Goal: Transaction & Acquisition: Purchase product/service

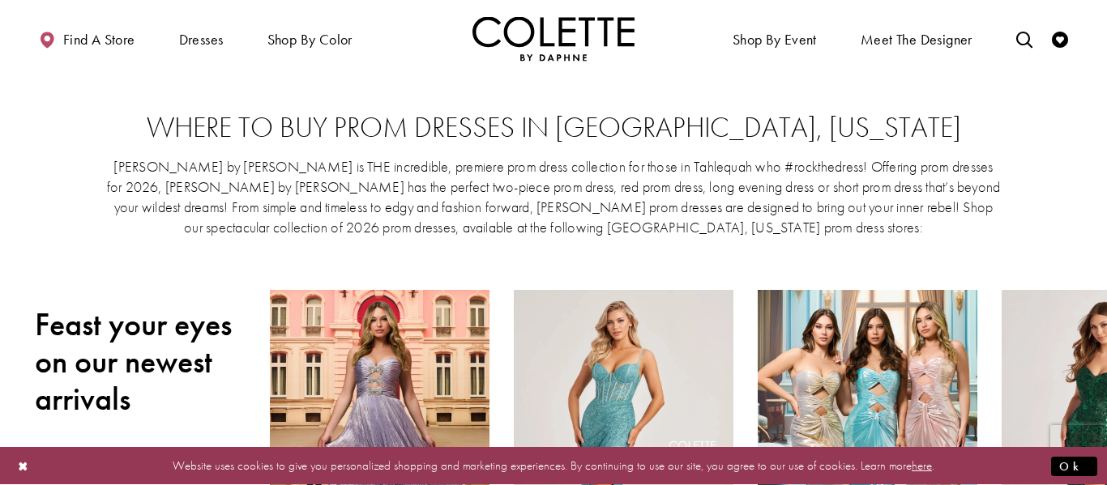
scroll to position [256, 0]
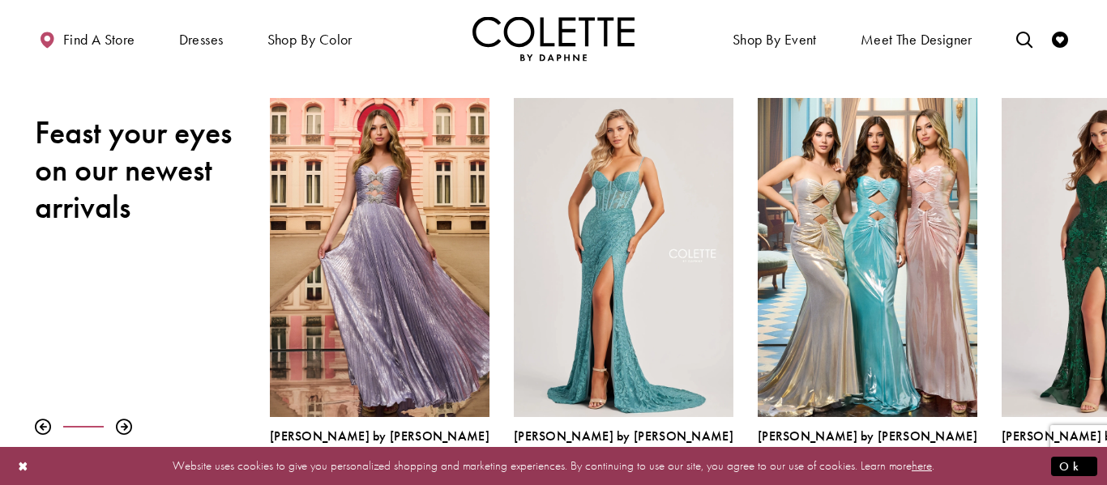
scroll to position [190, 0]
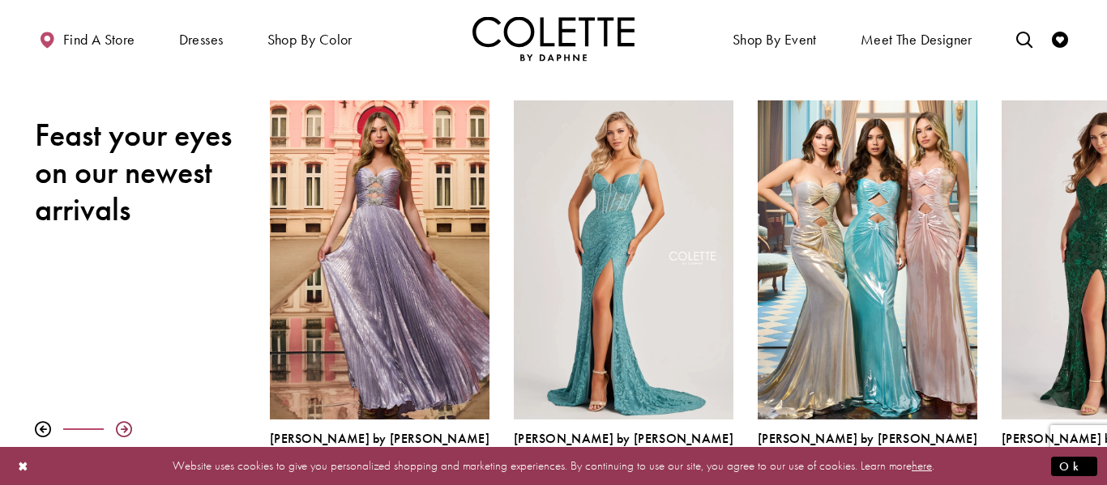
click at [122, 430] on div at bounding box center [124, 429] width 16 height 16
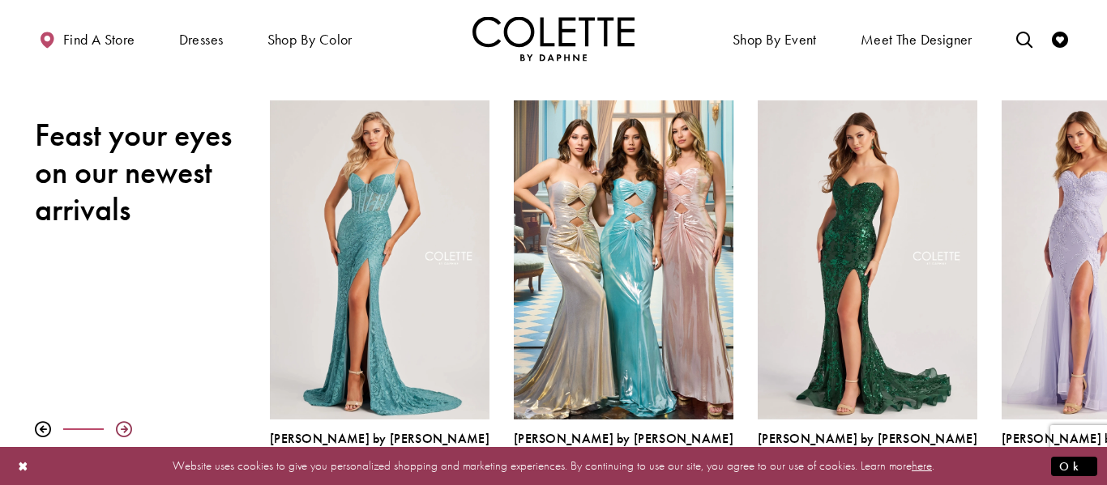
click at [122, 430] on div at bounding box center [124, 429] width 16 height 16
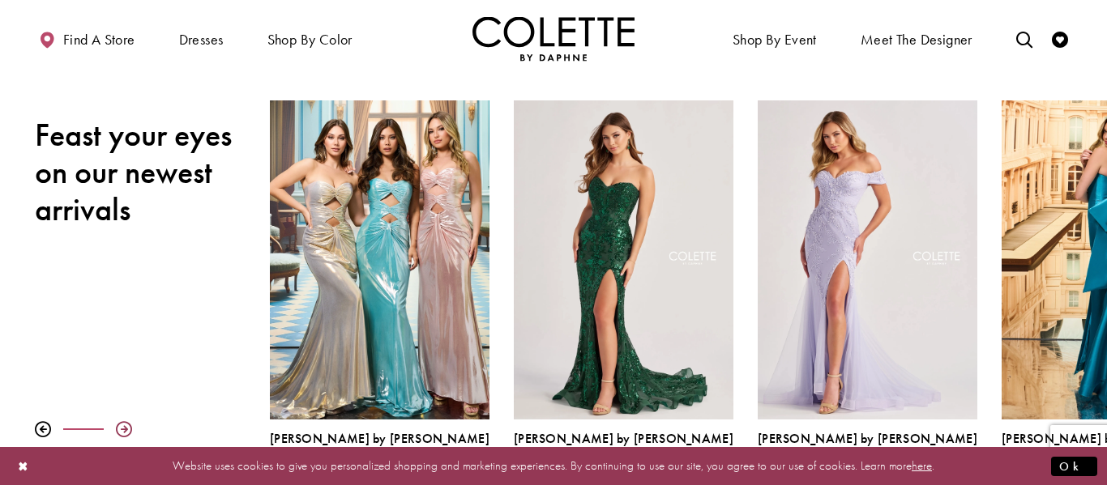
click at [122, 430] on div at bounding box center [124, 429] width 16 height 16
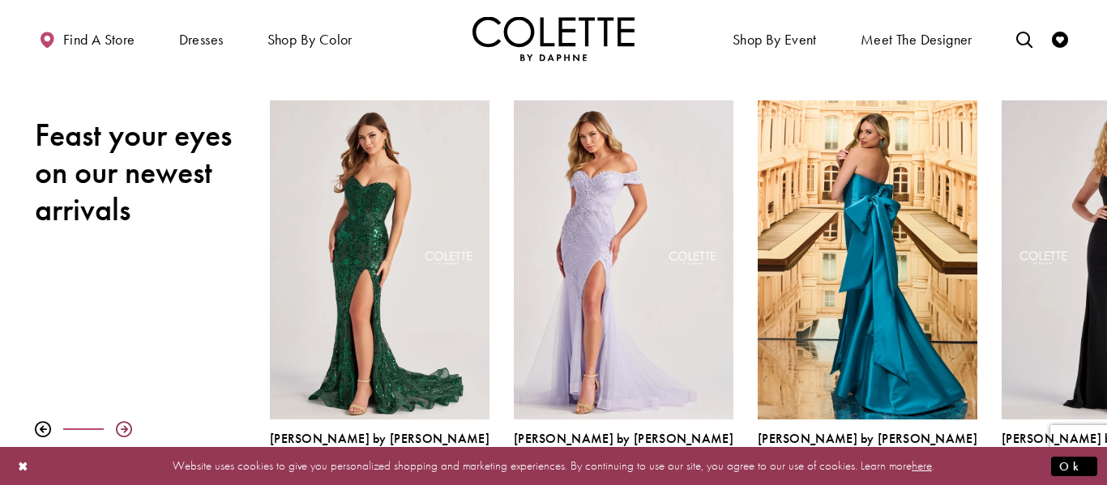
click at [122, 430] on div at bounding box center [124, 429] width 16 height 16
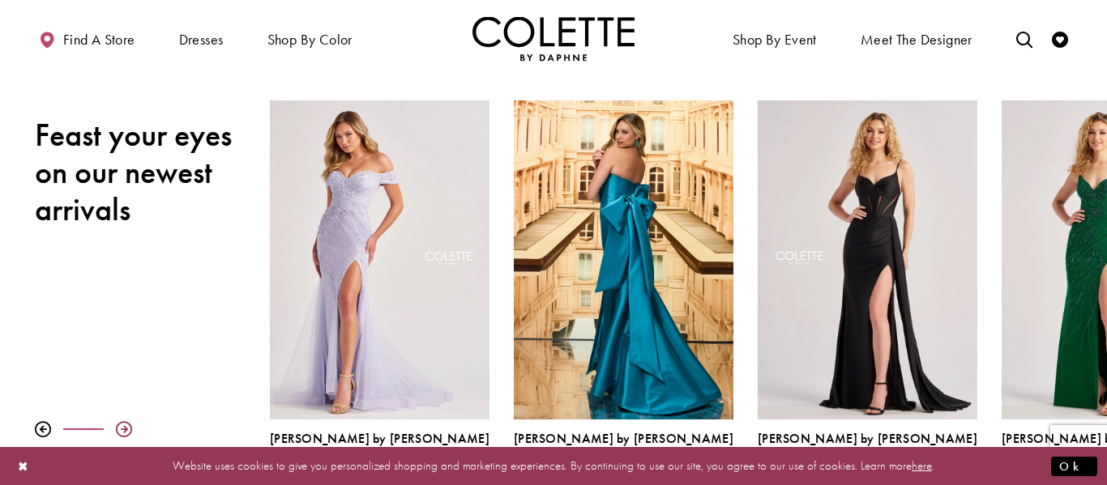
click at [122, 430] on div at bounding box center [124, 429] width 16 height 16
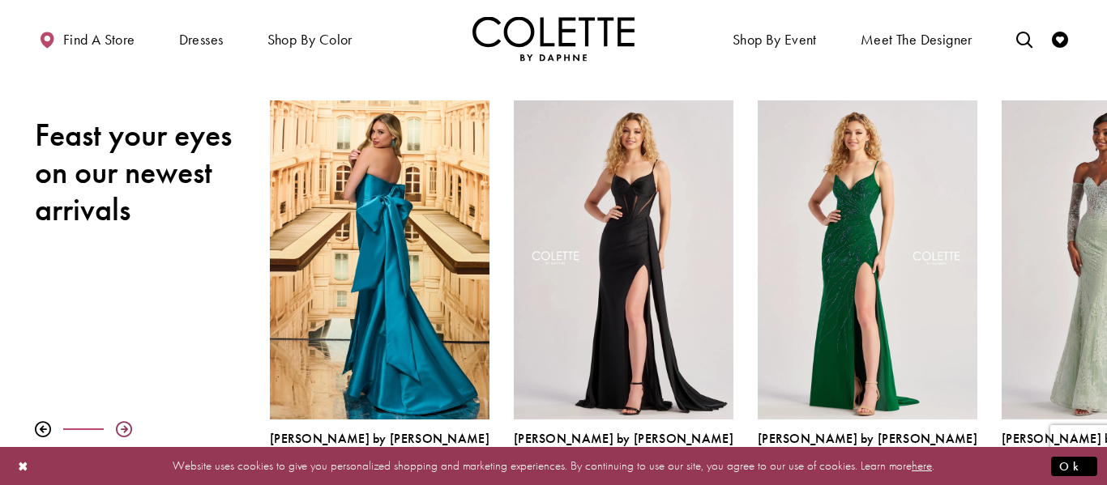
click at [122, 430] on div at bounding box center [124, 429] width 16 height 16
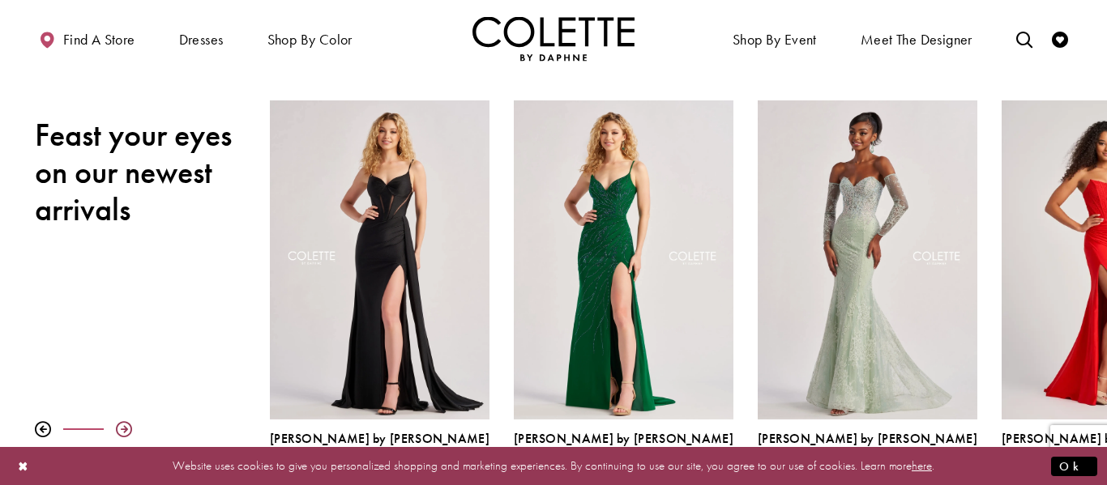
click at [122, 430] on div at bounding box center [124, 429] width 16 height 16
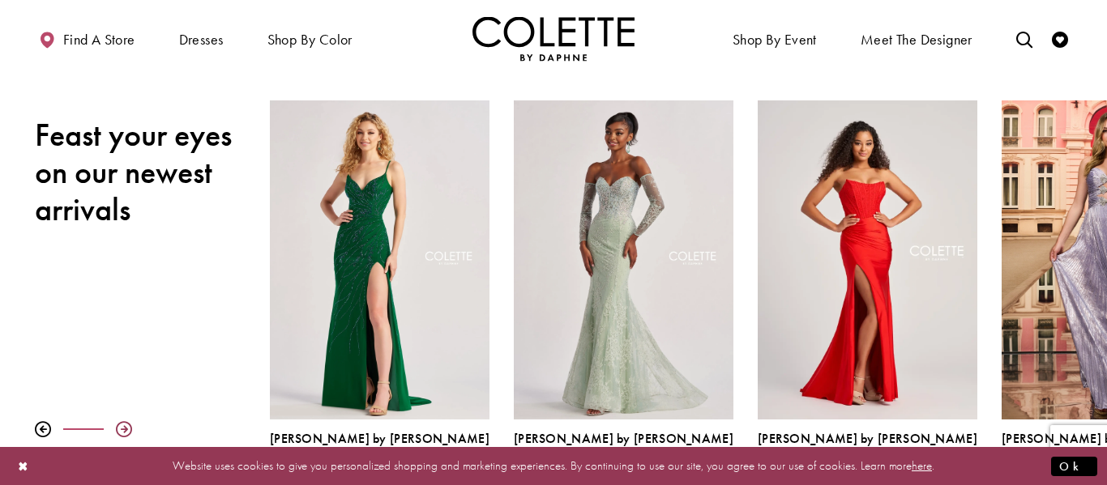
click at [122, 430] on div at bounding box center [124, 429] width 16 height 16
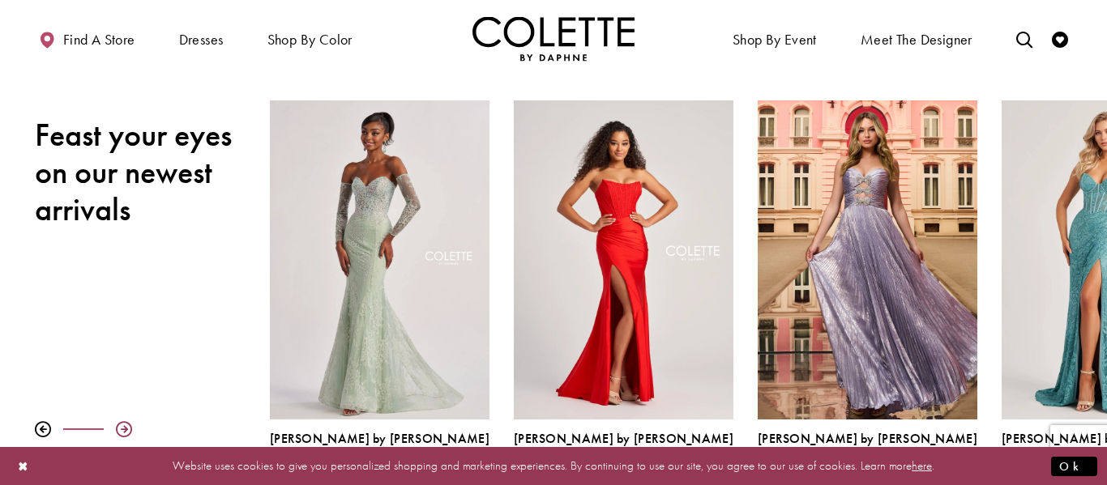
click at [122, 430] on div at bounding box center [124, 429] width 16 height 16
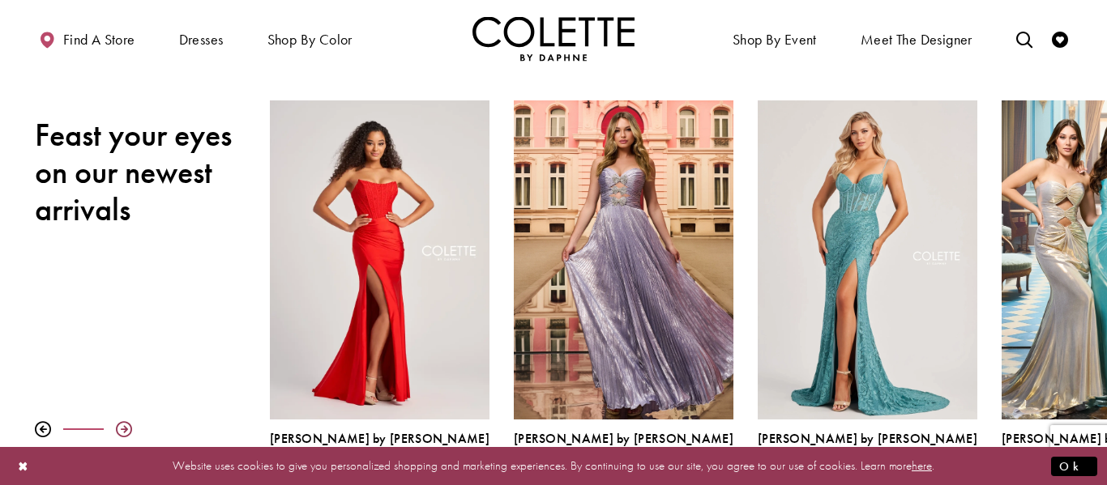
click at [122, 430] on div at bounding box center [124, 429] width 16 height 16
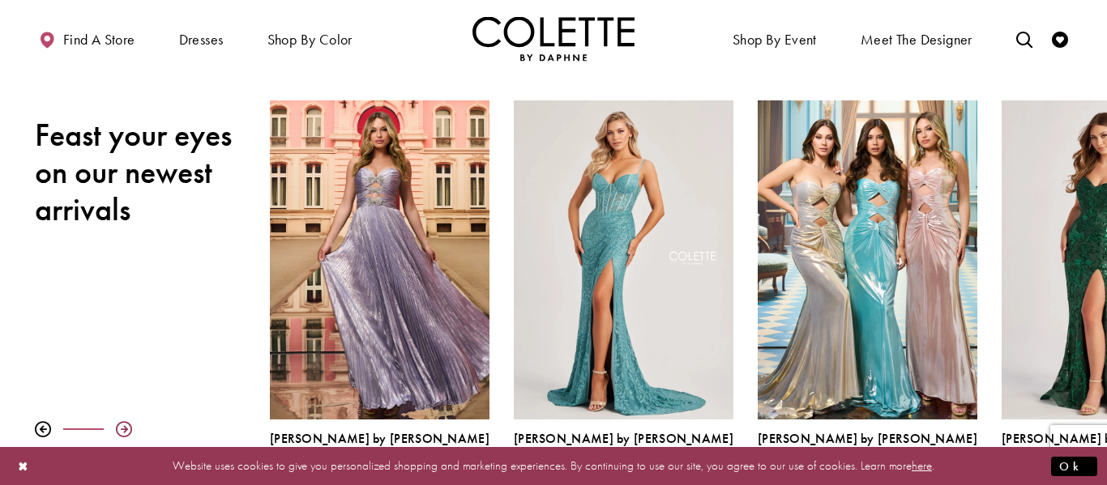
click at [122, 430] on div at bounding box center [124, 429] width 16 height 16
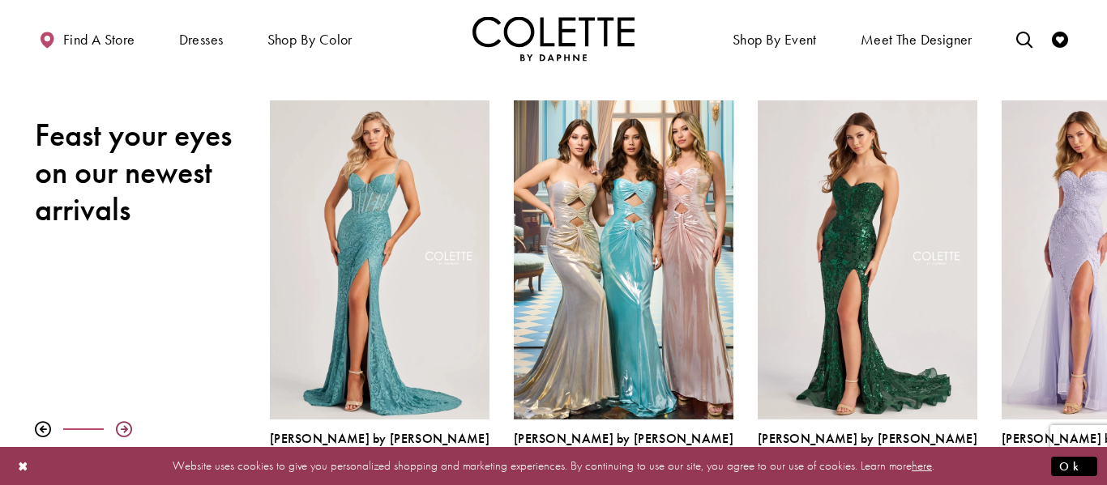
click at [122, 430] on div at bounding box center [124, 429] width 16 height 16
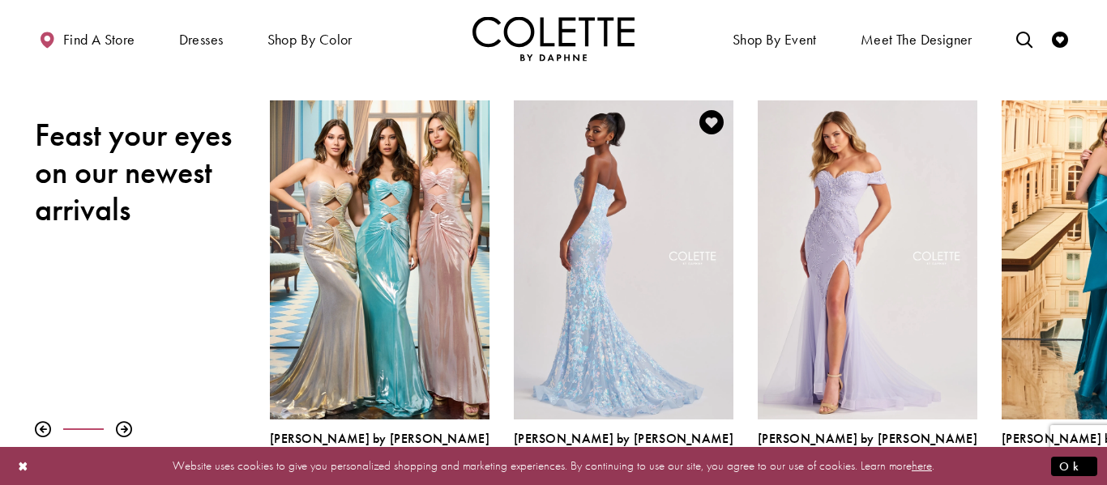
click at [568, 335] on div "Visit Colette by Daphne Style No. CL8440 Page" at bounding box center [624, 259] width 220 height 319
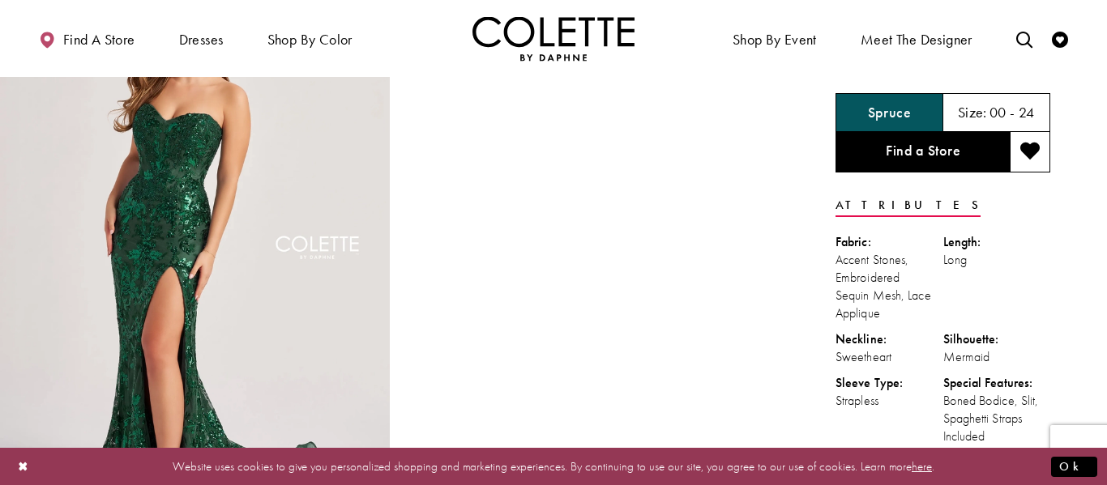
scroll to position [62, 0]
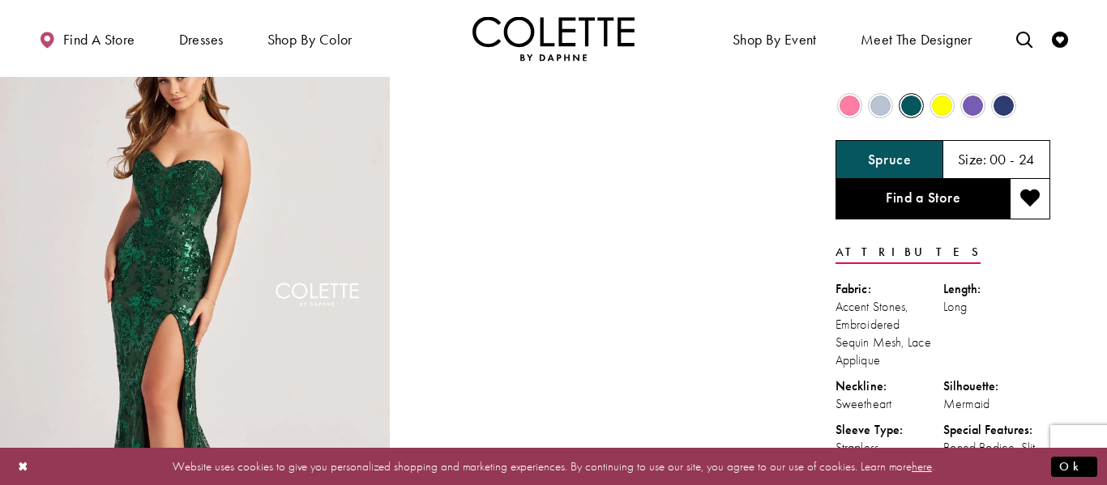
click at [1031, 163] on h5 "00 - 24" at bounding box center [1011, 160] width 45 height 16
click at [920, 159] on div "Spruce" at bounding box center [889, 159] width 108 height 39
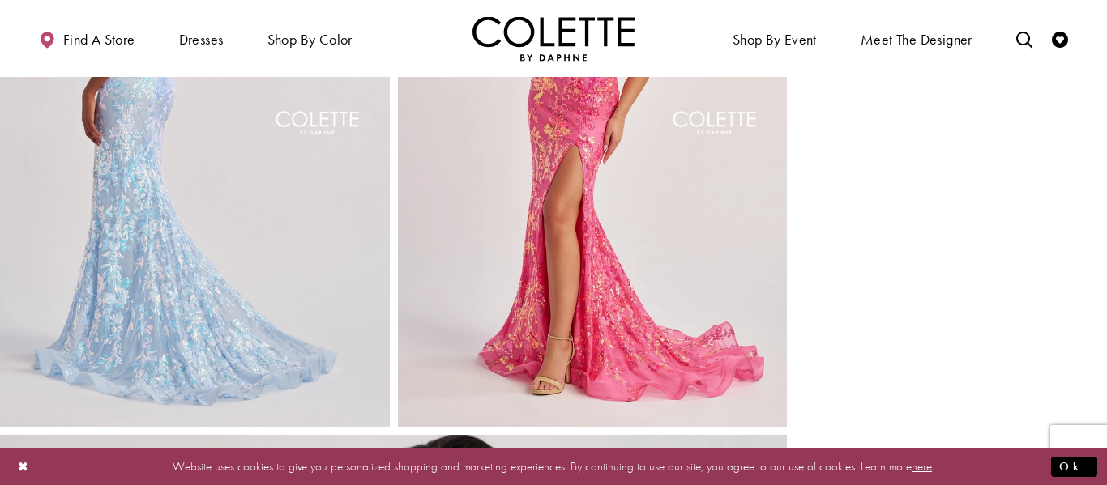
scroll to position [2030, 0]
